Goal: Navigation & Orientation: Go to known website

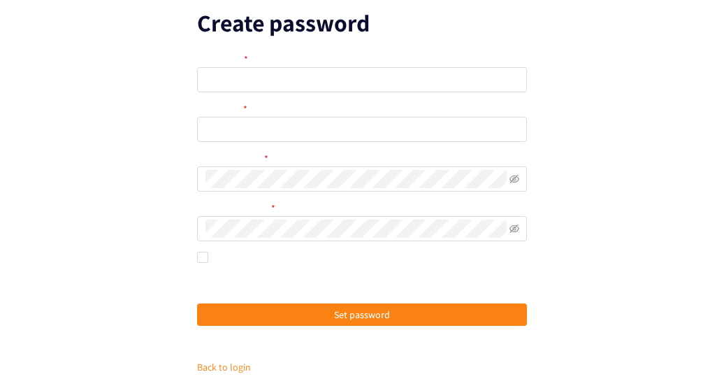
click at [233, 367] on link "Back to login" at bounding box center [224, 367] width 54 height 13
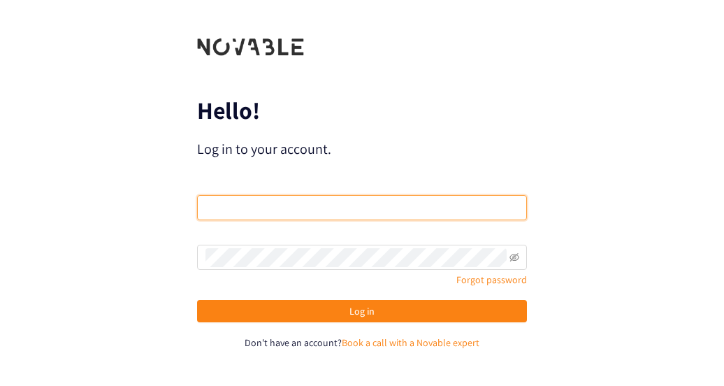
click at [256, 209] on input "email" at bounding box center [362, 207] width 330 height 25
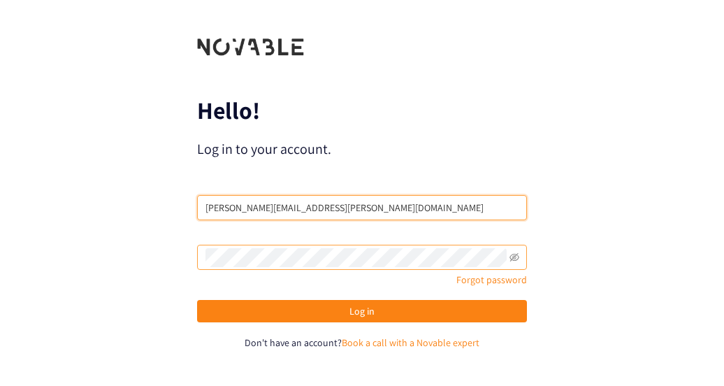
type input "[PERSON_NAME][EMAIL_ADDRESS][PERSON_NAME][DOMAIN_NAME]"
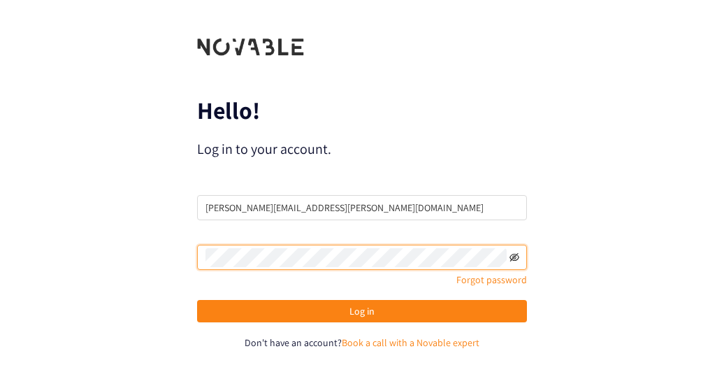
click at [510, 261] on icon "eye-invisible" at bounding box center [514, 257] width 10 height 10
click at [197, 300] on button "Log in" at bounding box center [362, 311] width 330 height 22
